Goal: Task Accomplishment & Management: Complete application form

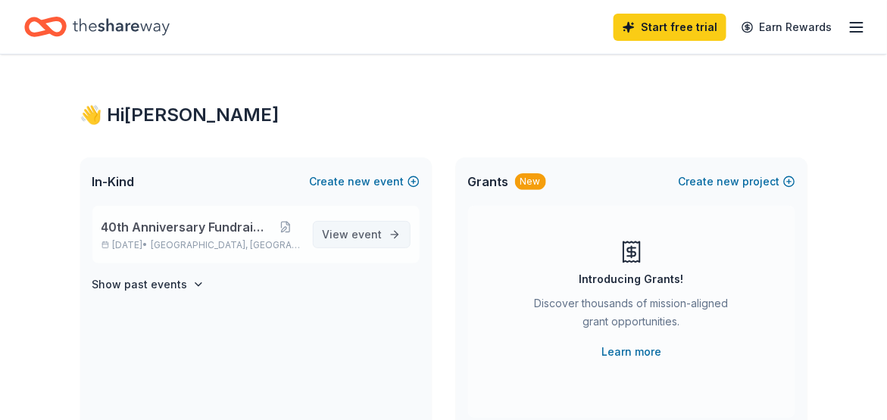
click at [336, 239] on span "View event" at bounding box center [353, 235] width 60 height 18
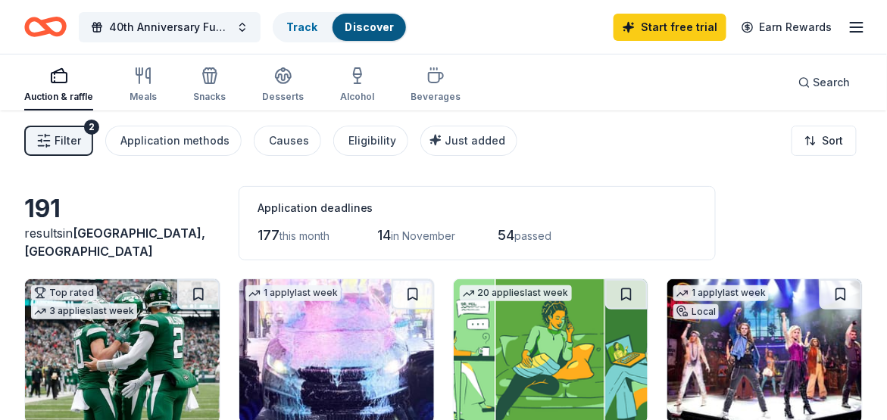
click at [61, 136] on span "Filter" at bounding box center [68, 141] width 27 height 18
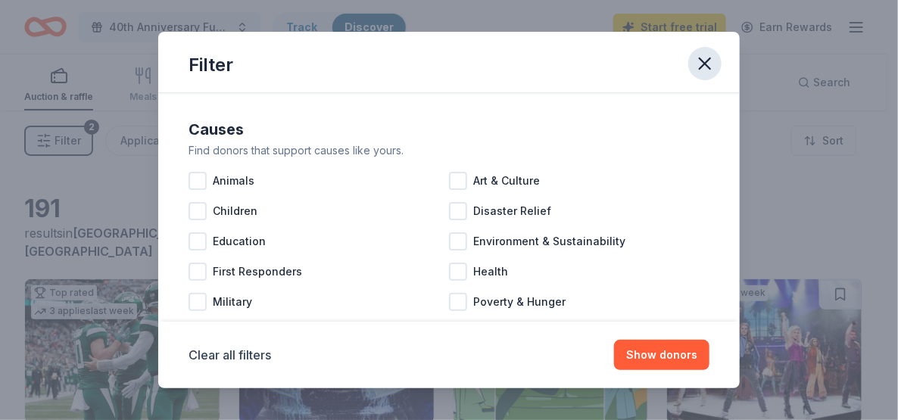
click at [700, 54] on icon "button" at bounding box center [704, 63] width 21 height 21
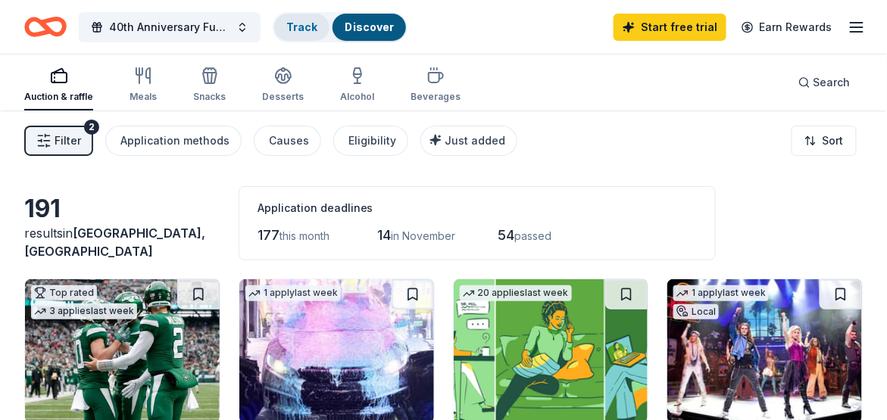
click at [307, 27] on link "Track" at bounding box center [301, 26] width 31 height 13
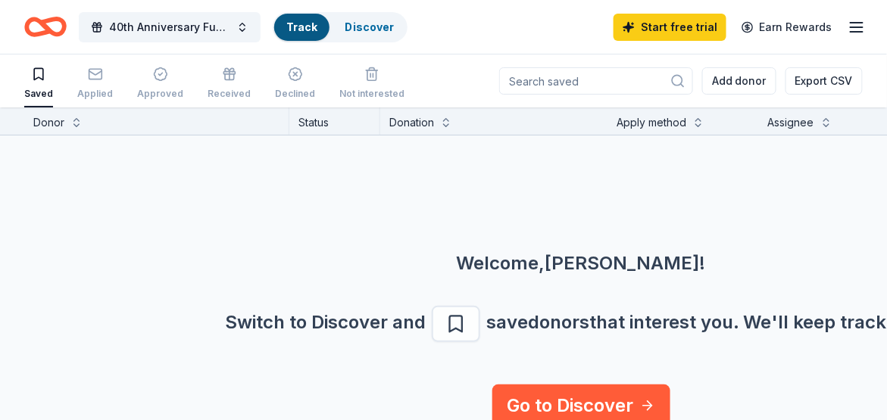
scroll to position [33, 0]
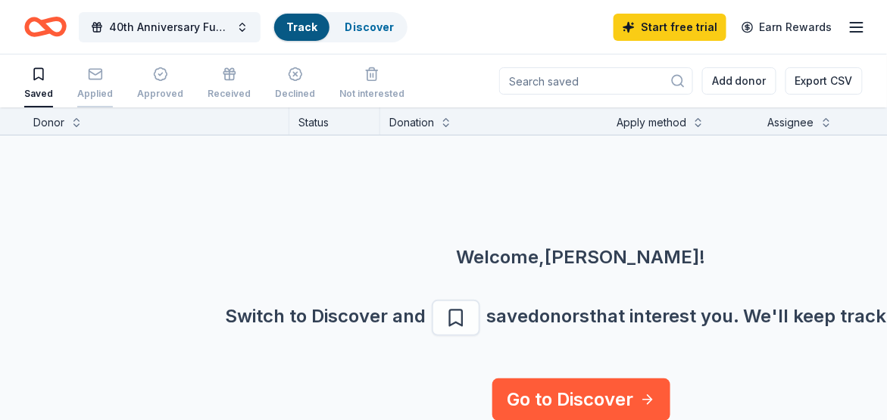
click at [92, 74] on icon "button" at bounding box center [95, 73] width 13 height 4
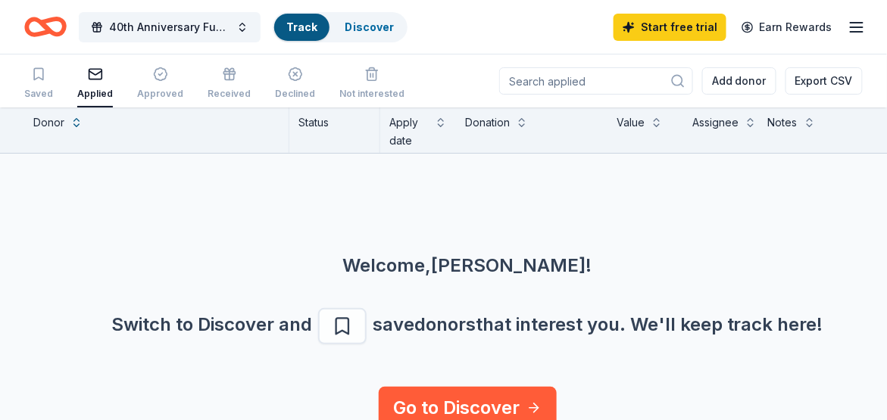
scroll to position [51, 0]
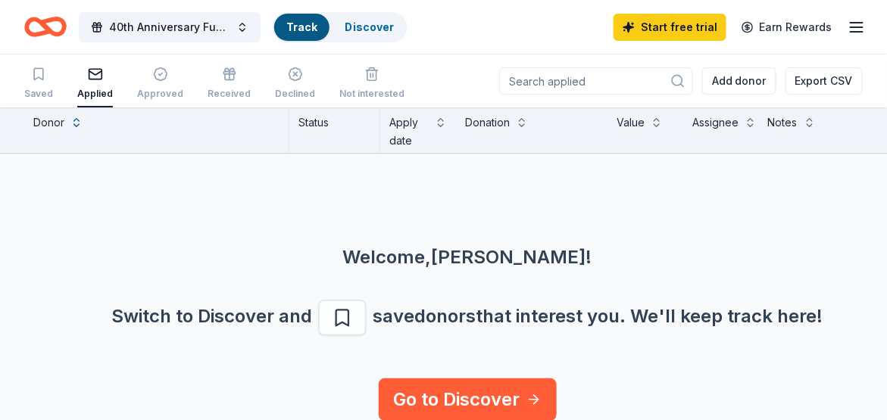
click at [95, 84] on div "Applied" at bounding box center [95, 83] width 36 height 33
click at [157, 74] on icon "button" at bounding box center [160, 74] width 15 height 15
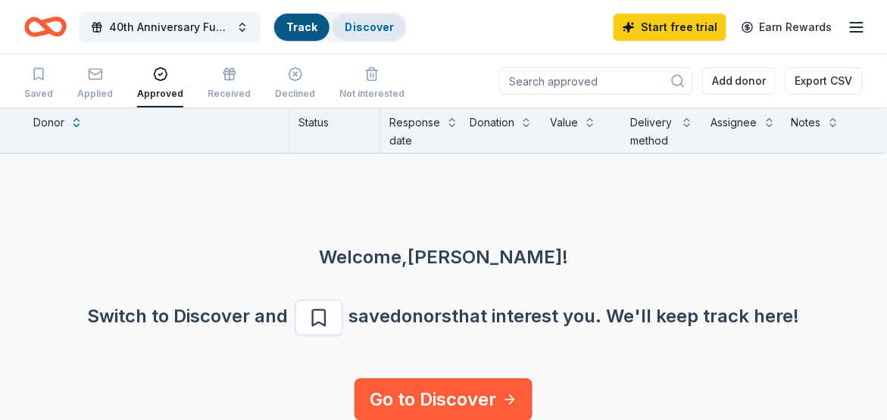
click at [363, 28] on link "Discover" at bounding box center [369, 26] width 49 height 13
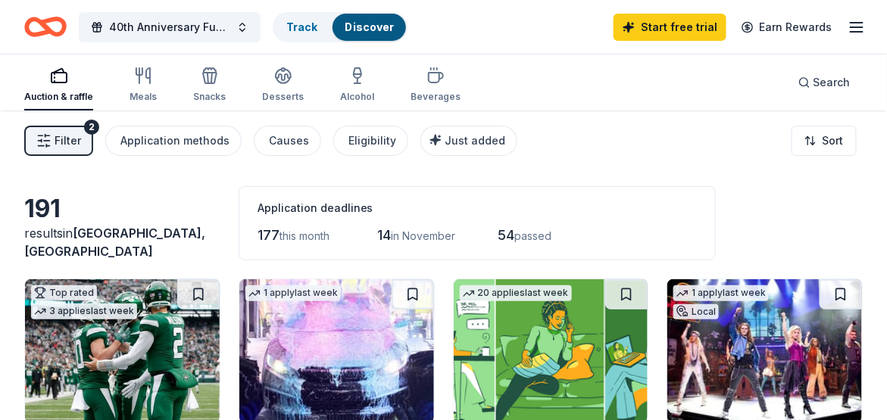
click at [138, 327] on img at bounding box center [122, 351] width 195 height 144
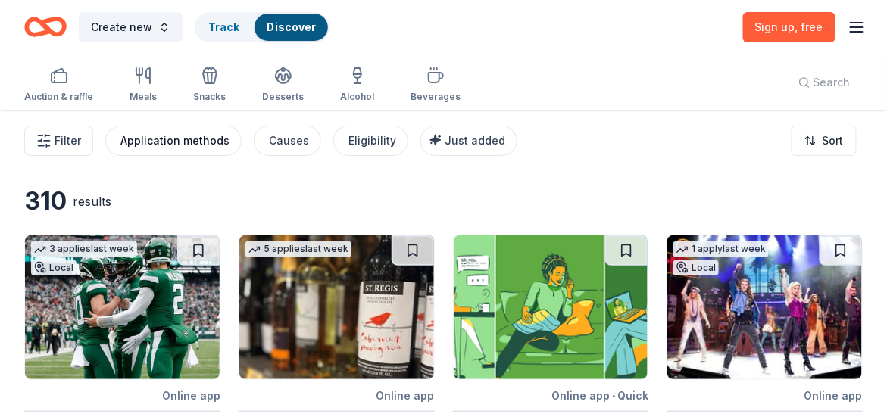
click at [208, 146] on div "Application methods" at bounding box center [174, 141] width 109 height 18
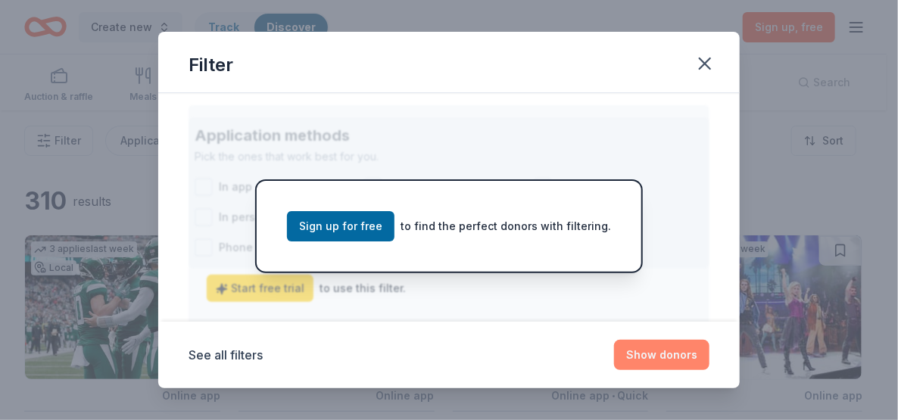
click at [674, 357] on button "Show donors" at bounding box center [661, 355] width 95 height 30
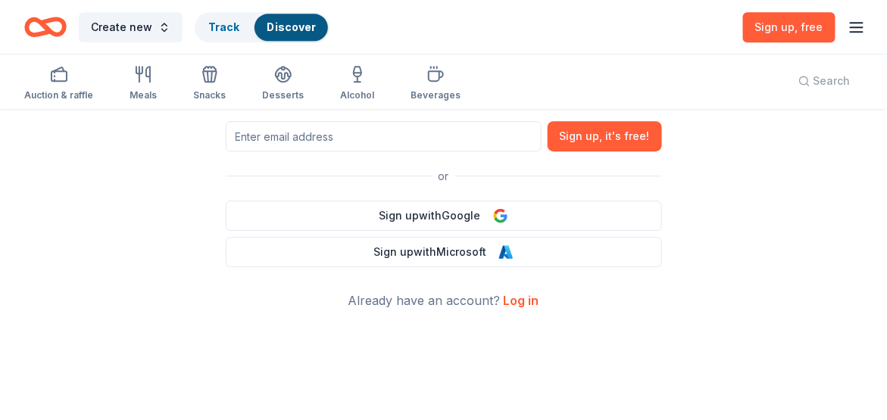
scroll to position [1047, 0]
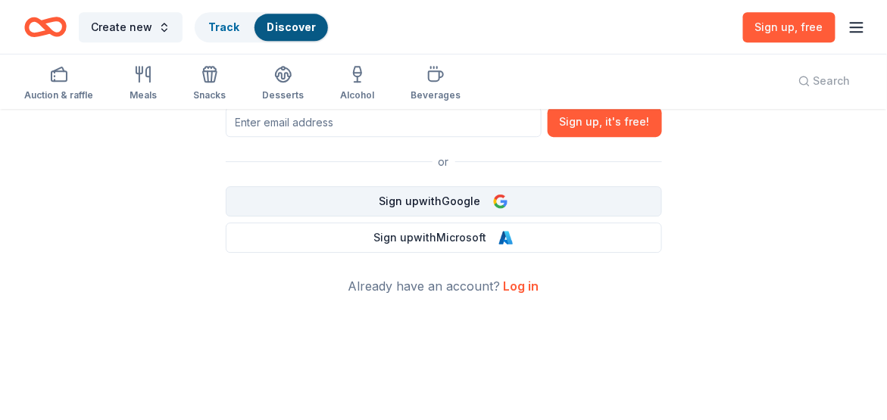
click at [433, 202] on button "Sign up with Google" at bounding box center [444, 201] width 436 height 30
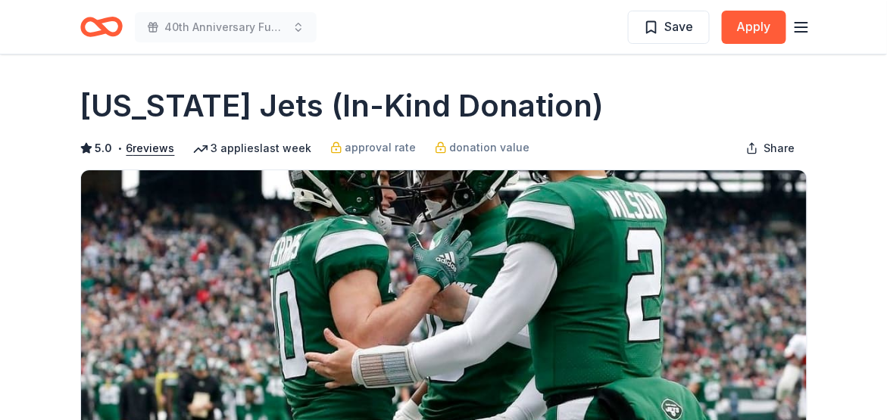
click at [802, 24] on icon "button" at bounding box center [801, 27] width 18 height 18
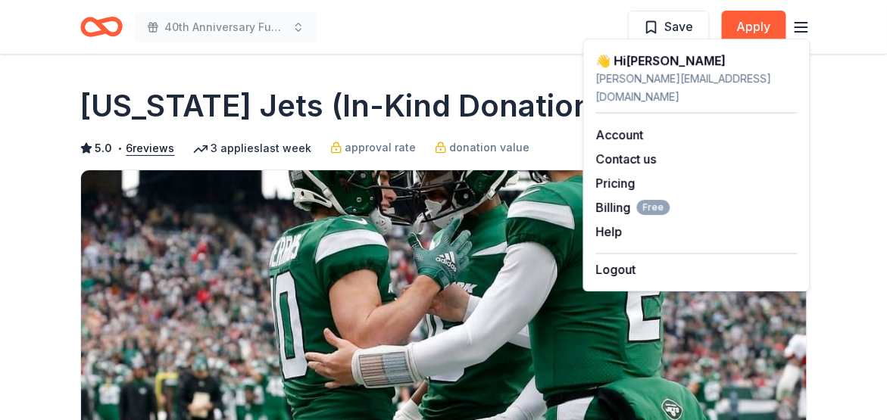
click at [624, 70] on div "lisa@stride.org" at bounding box center [696, 88] width 201 height 36
click at [608, 260] on button "Logout" at bounding box center [616, 269] width 40 height 18
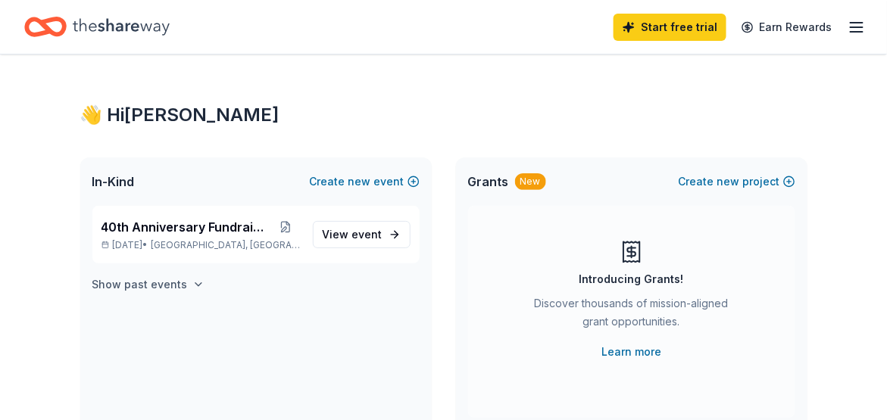
click at [193, 282] on icon "button" at bounding box center [198, 285] width 12 height 12
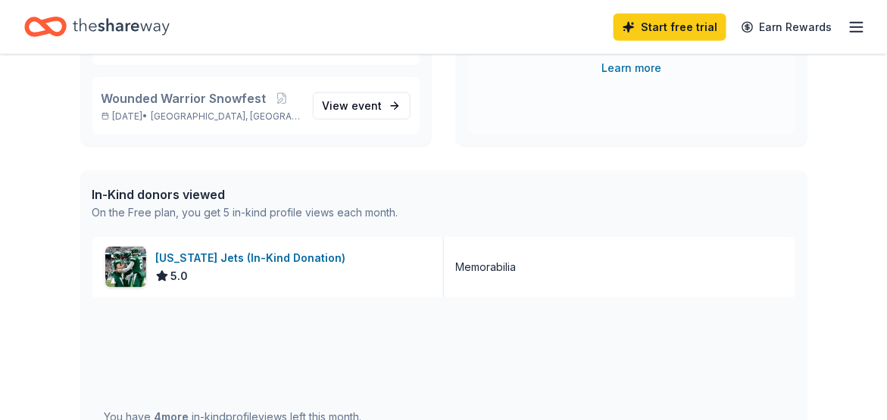
scroll to position [303, 0]
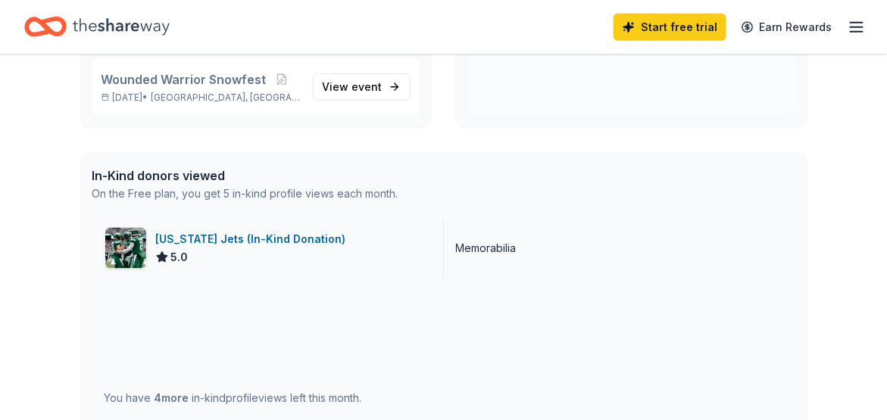
click at [484, 251] on div "Memorabilia" at bounding box center [486, 248] width 61 height 18
click at [217, 242] on div "[US_STATE] Jets (In-Kind Donation)" at bounding box center [254, 239] width 196 height 18
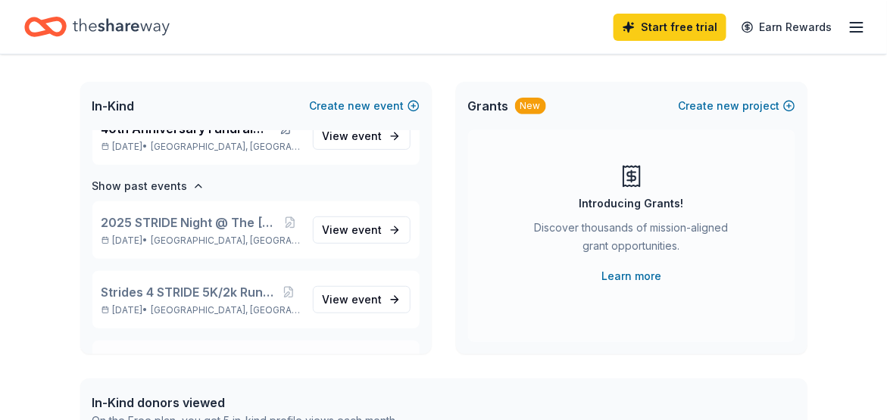
scroll to position [0, 0]
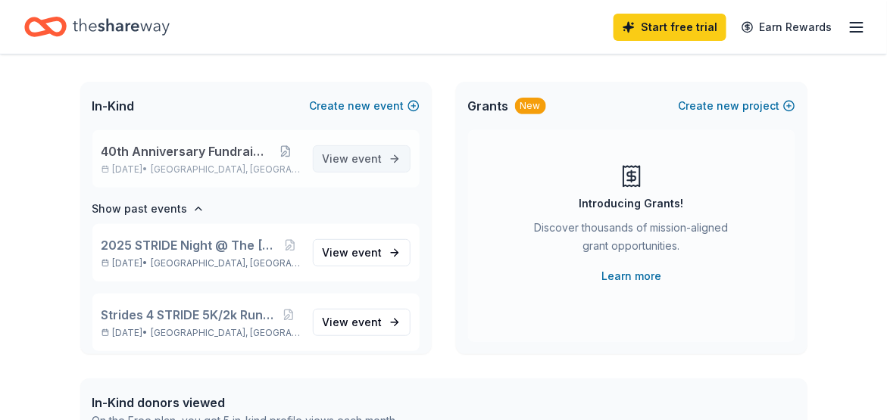
click at [355, 164] on span "View event" at bounding box center [353, 159] width 60 height 18
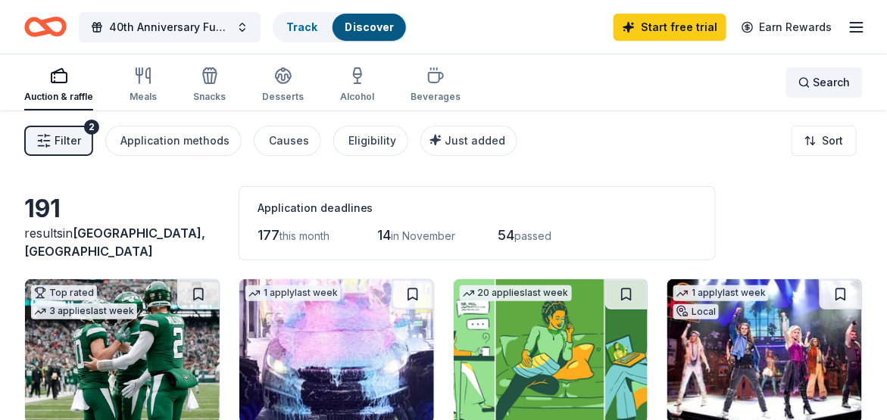
click at [826, 88] on span "Search" at bounding box center [831, 82] width 37 height 18
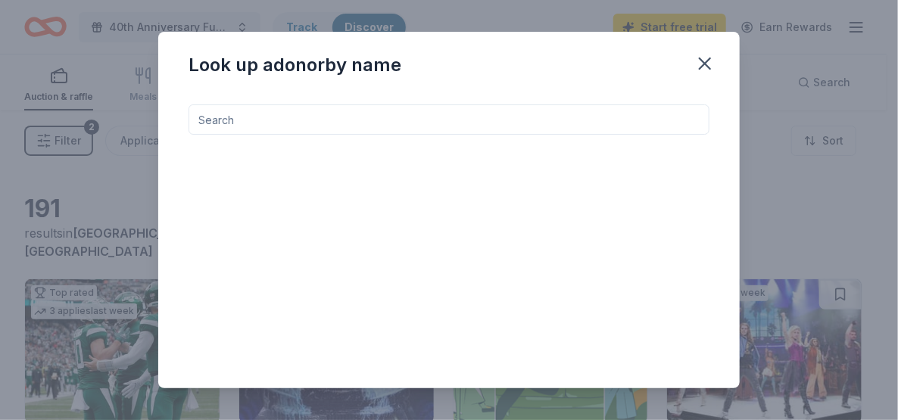
click at [242, 125] on input at bounding box center [449, 119] width 521 height 30
type input "b"
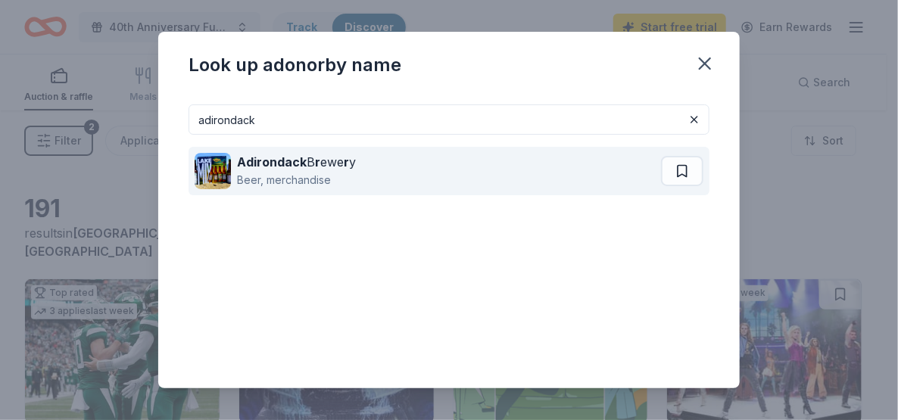
type input "adirondack"
click at [254, 164] on strong "Adirondack" at bounding box center [272, 161] width 70 height 15
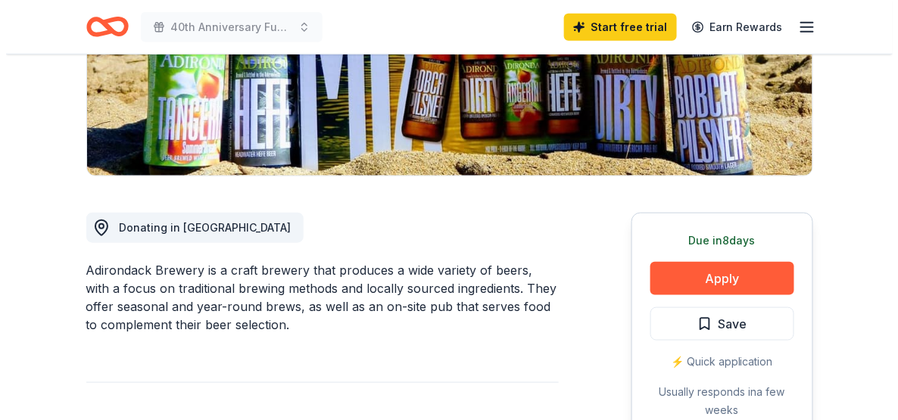
scroll to position [303, 0]
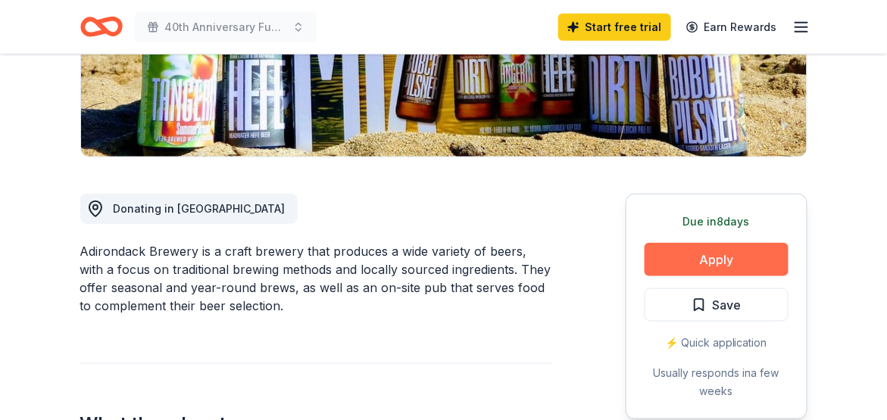
click at [702, 263] on button "Apply" at bounding box center [716, 259] width 144 height 33
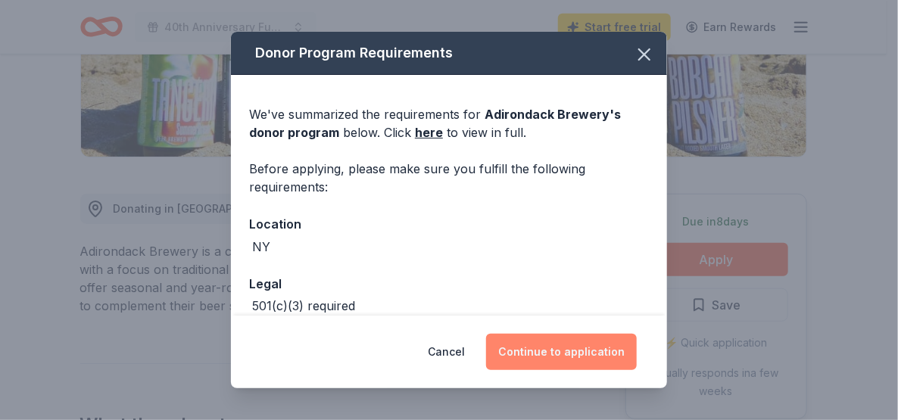
click at [588, 357] on button "Continue to application" at bounding box center [561, 352] width 151 height 36
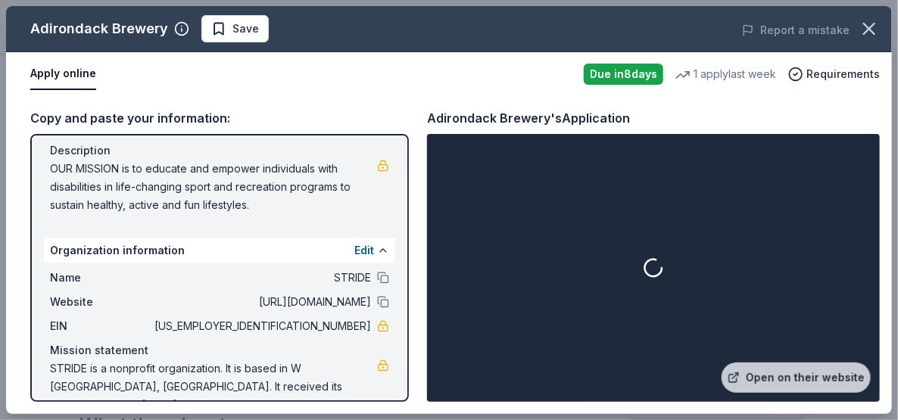
scroll to position [164, 0]
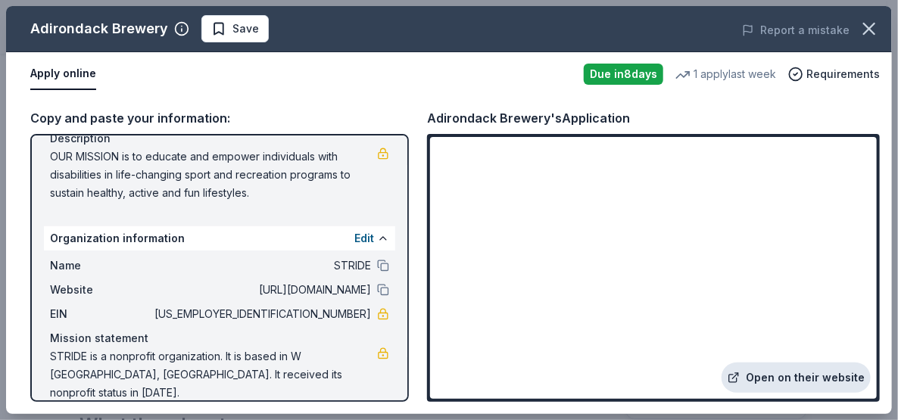
click at [796, 381] on link "Open on their website" at bounding box center [796, 378] width 149 height 30
